Goal: Check status: Check status

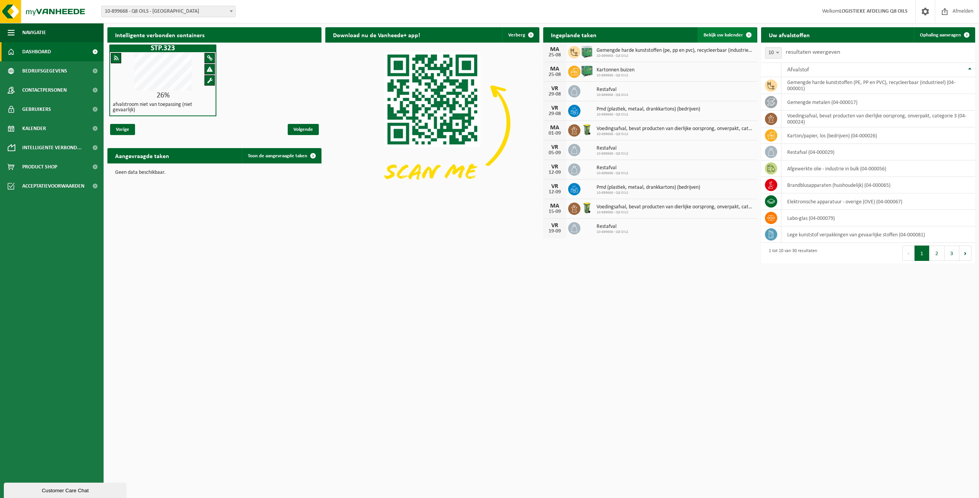
click at [725, 33] on span "Bekijk uw kalender" at bounding box center [722, 35] width 39 height 5
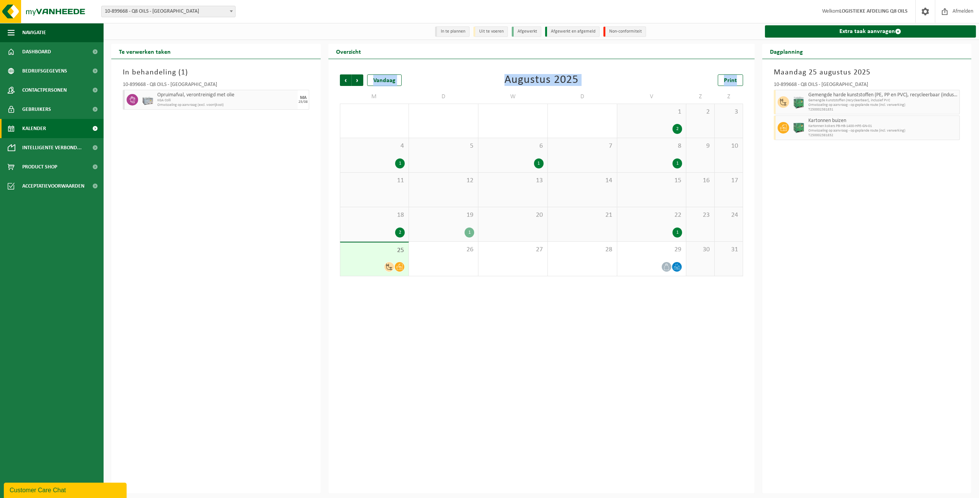
click at [357, 92] on div "Vorige Volgende Vandaag Augustus 2025 Print M D W D V Z Z 28 1 29 30 1 31 1 2 2…" at bounding box center [541, 175] width 411 height 217
click at [480, 347] on div "Vorige Volgende Vandaag Augustus 2025 Print M D W D V Z Z 28 1 29 30 1 31 1 2 2…" at bounding box center [541, 276] width 426 height 434
click at [359, 82] on span "Volgende" at bounding box center [358, 80] width 12 height 12
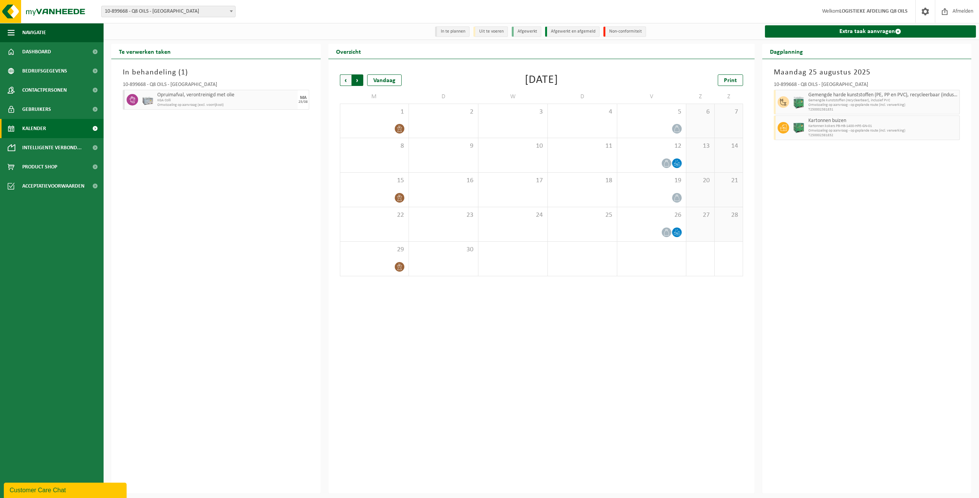
click at [345, 79] on span "Vorige" at bounding box center [346, 80] width 12 height 12
